Goal: Information Seeking & Learning: Learn about a topic

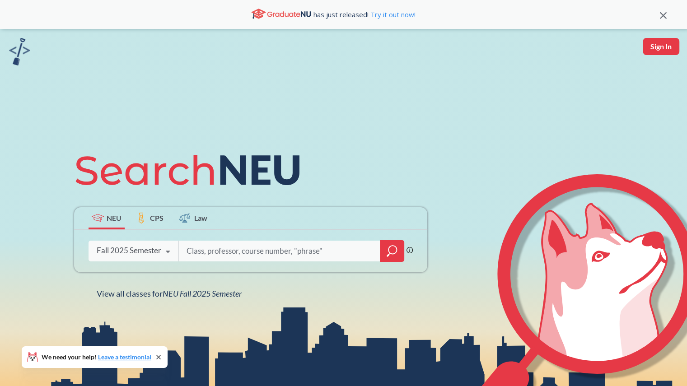
click at [209, 252] on input "search" at bounding box center [280, 251] width 188 height 19
type input "cs"
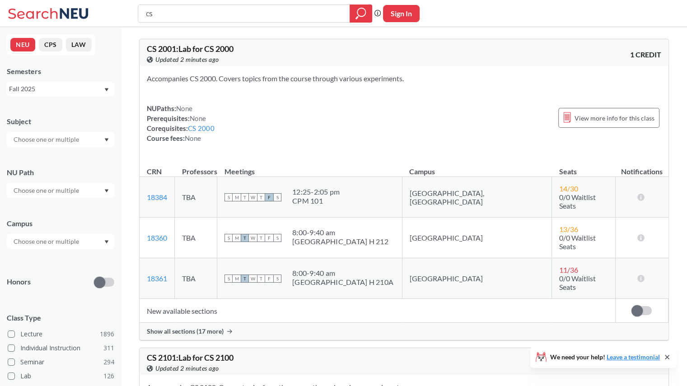
click at [70, 195] on input "text" at bounding box center [47, 190] width 76 height 11
type input "w"
click at [39, 209] on span "Writing Intensive" at bounding box center [37, 211] width 50 height 10
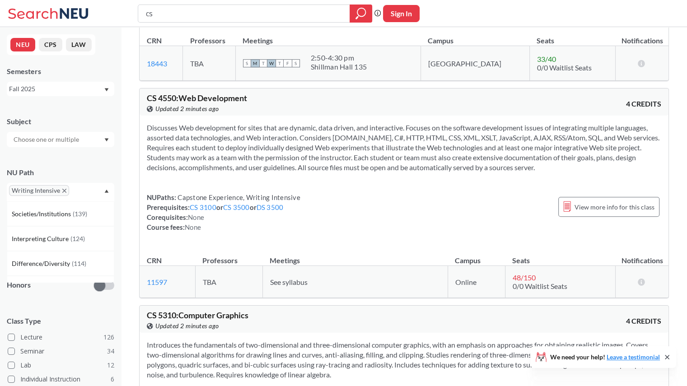
scroll to position [869, 0]
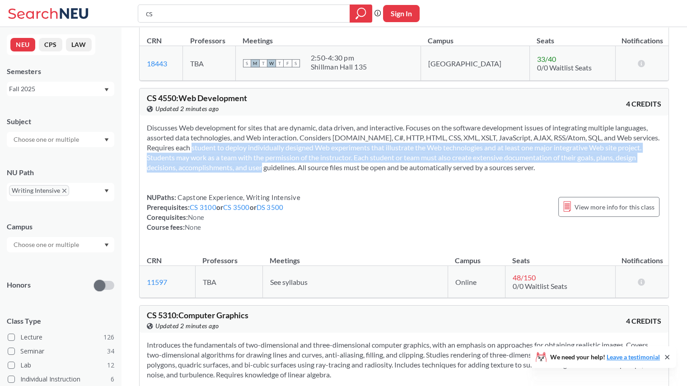
drag, startPoint x: 195, startPoint y: 156, endPoint x: 265, endPoint y: 171, distance: 70.7
click at [265, 171] on section "Discusses Web development for sites that are dynamic, data driven, and interact…" at bounding box center [404, 148] width 514 height 50
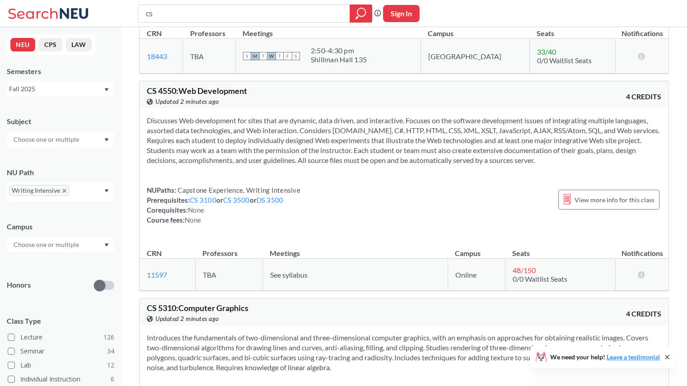
scroll to position [877, 0]
drag, startPoint x: 149, startPoint y: 99, endPoint x: 175, endPoint y: 99, distance: 26.6
click at [175, 95] on span "CS 4550 : Web Development" at bounding box center [197, 90] width 100 height 10
drag, startPoint x: 270, startPoint y: 278, endPoint x: 309, endPoint y: 283, distance: 39.6
click at [309, 283] on td "See syllabus" at bounding box center [354, 274] width 185 height 32
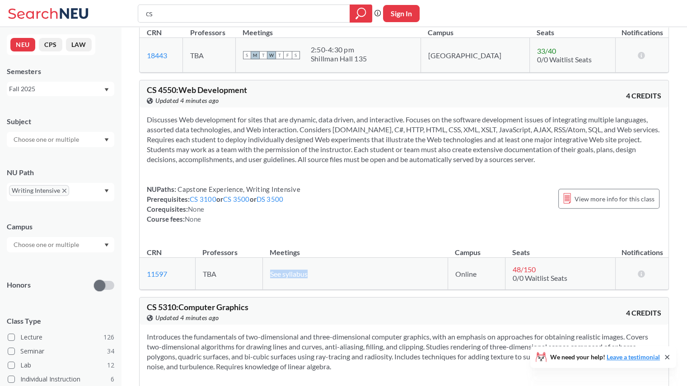
click at [309, 283] on td "See syllabus" at bounding box center [354, 274] width 185 height 32
